Goal: Navigation & Orientation: Find specific page/section

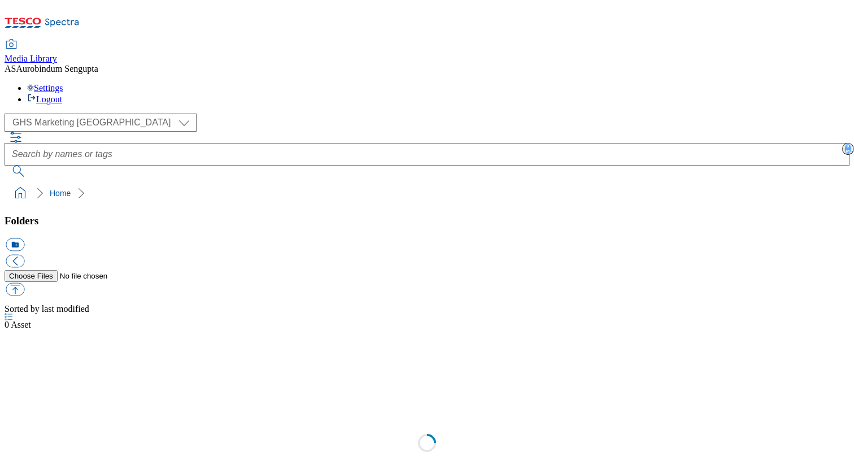
select select "flare-ghs-mktg"
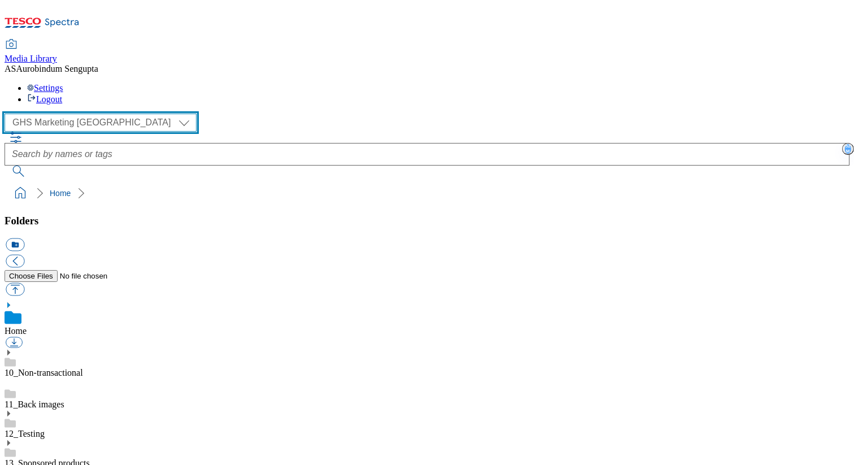
click at [107, 114] on select "GHS Marketing UK iGHS Marketing CE iGHS Marketing MY iGHS Marketing TH" at bounding box center [101, 123] width 192 height 18
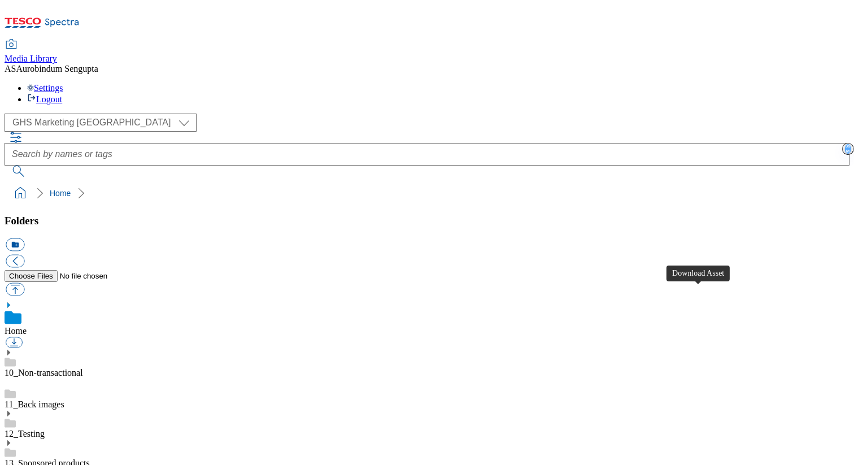
scroll to position [1039, 0]
